Goal: Information Seeking & Learning: Learn about a topic

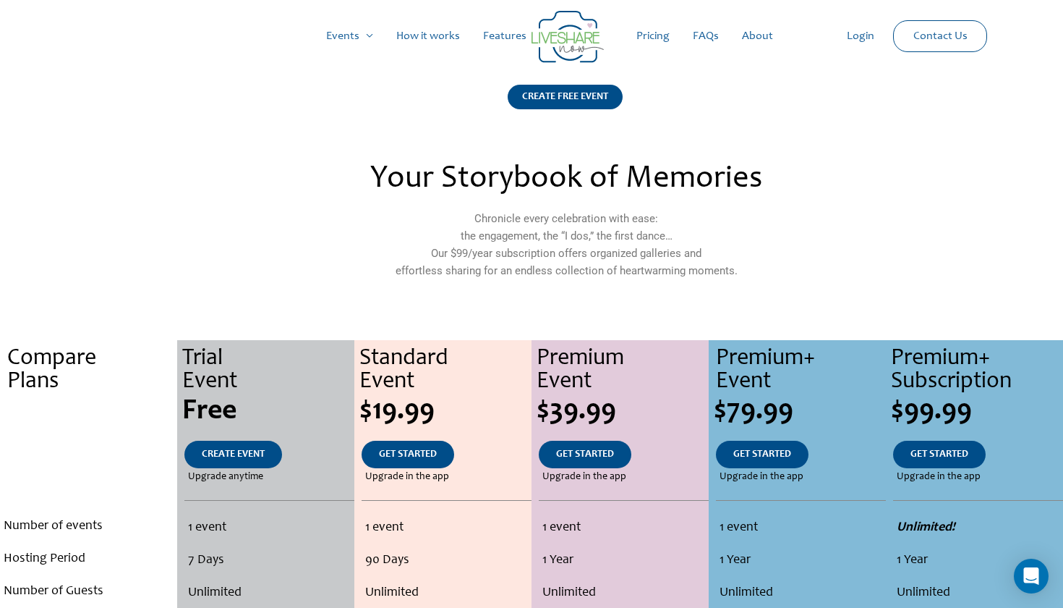
click at [520, 33] on link "Features" at bounding box center [505, 36] width 67 height 46
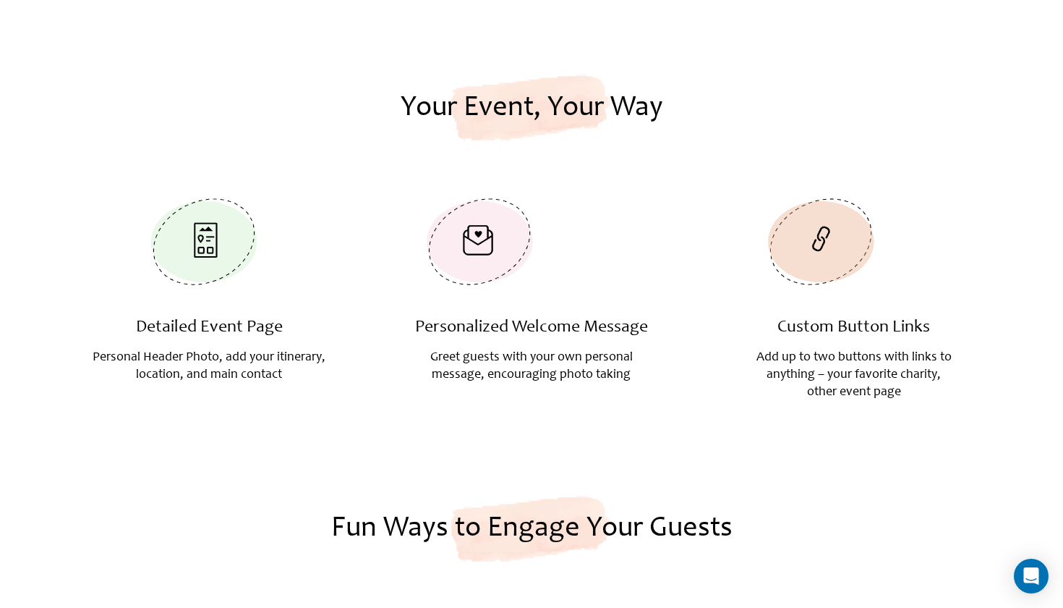
scroll to position [1198, 0]
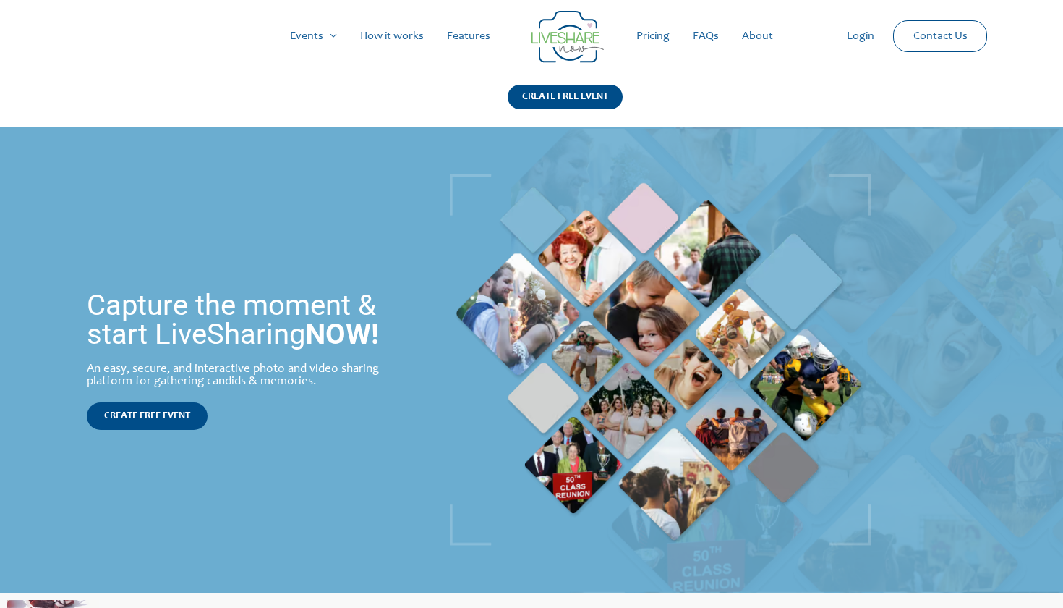
click at [714, 34] on link "FAQs" at bounding box center [705, 36] width 49 height 46
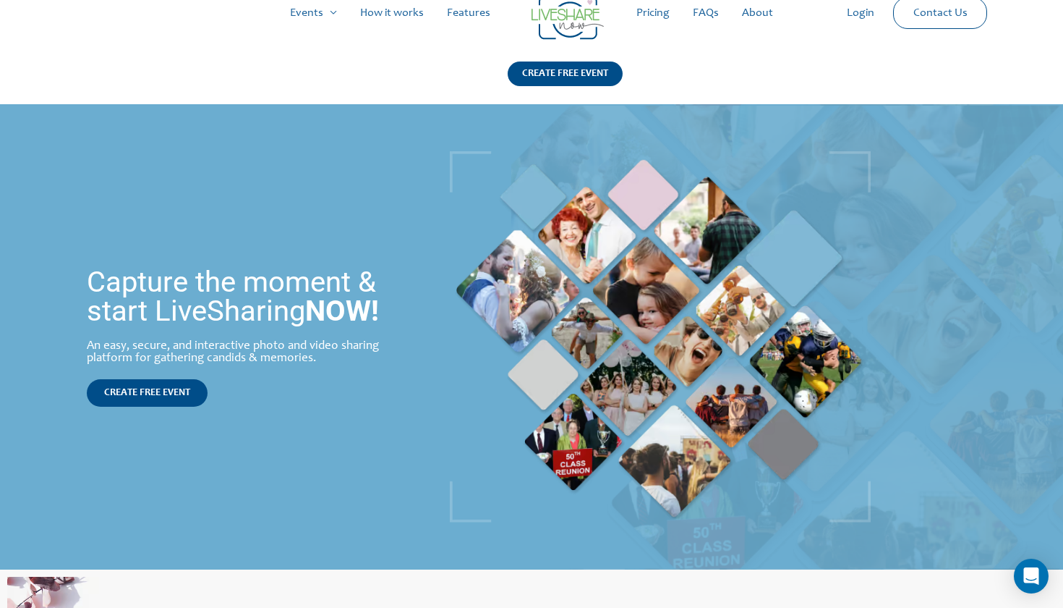
click at [665, 15] on link "Pricing" at bounding box center [653, 13] width 56 height 46
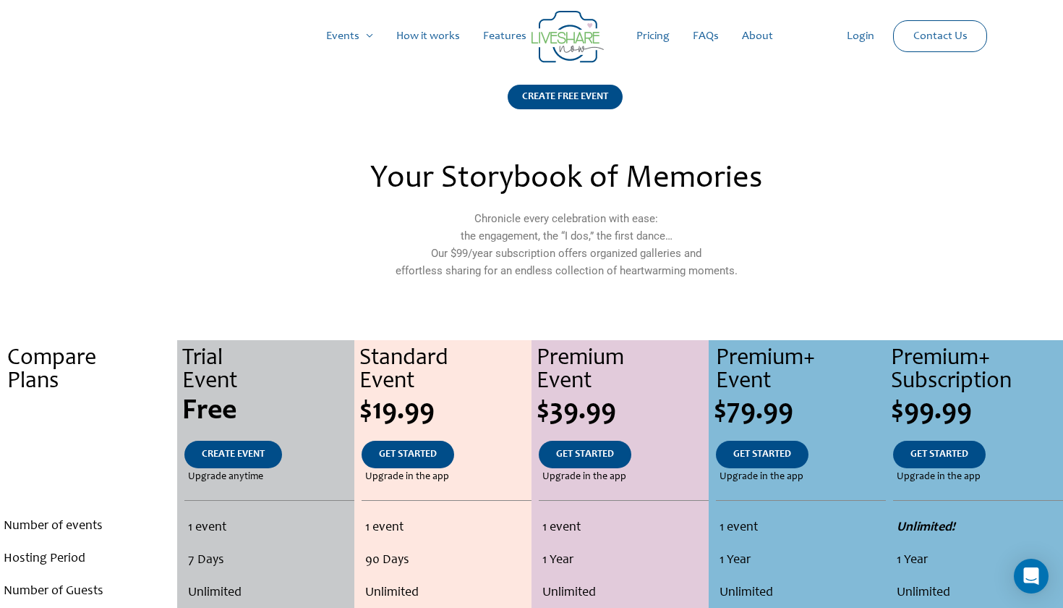
click at [945, 37] on link "Contact Us" at bounding box center [940, 36] width 77 height 30
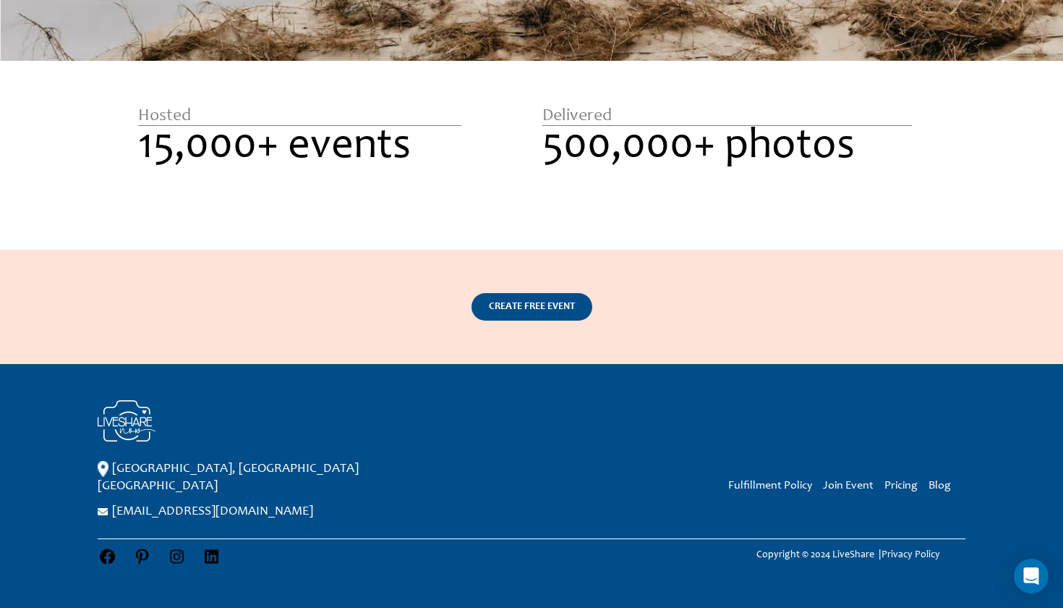
scroll to position [2184, 0]
click at [577, 293] on link "CREATE FREE EVENT" at bounding box center [532, 306] width 121 height 27
